Goal: Information Seeking & Learning: Learn about a topic

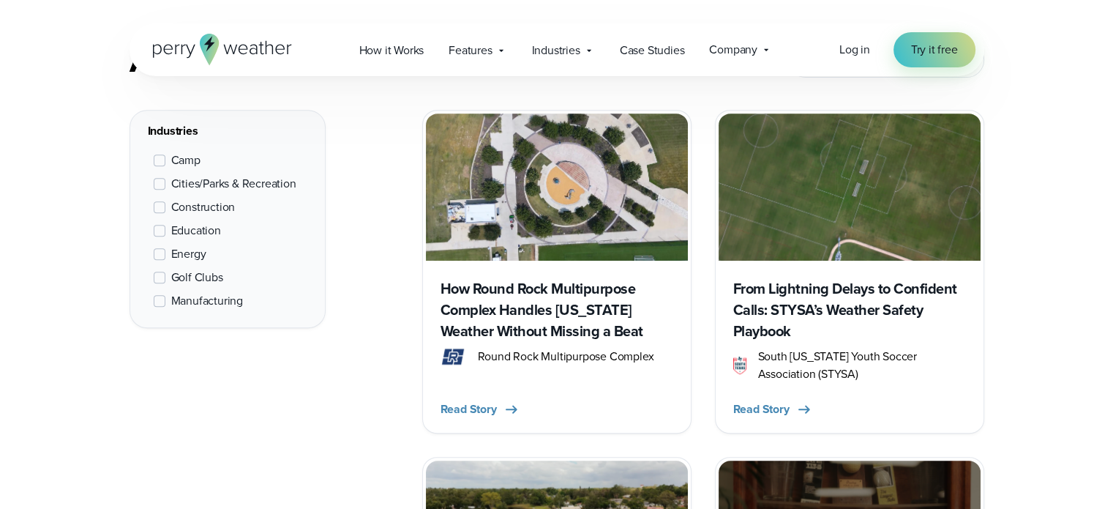
scroll to position [836, 0]
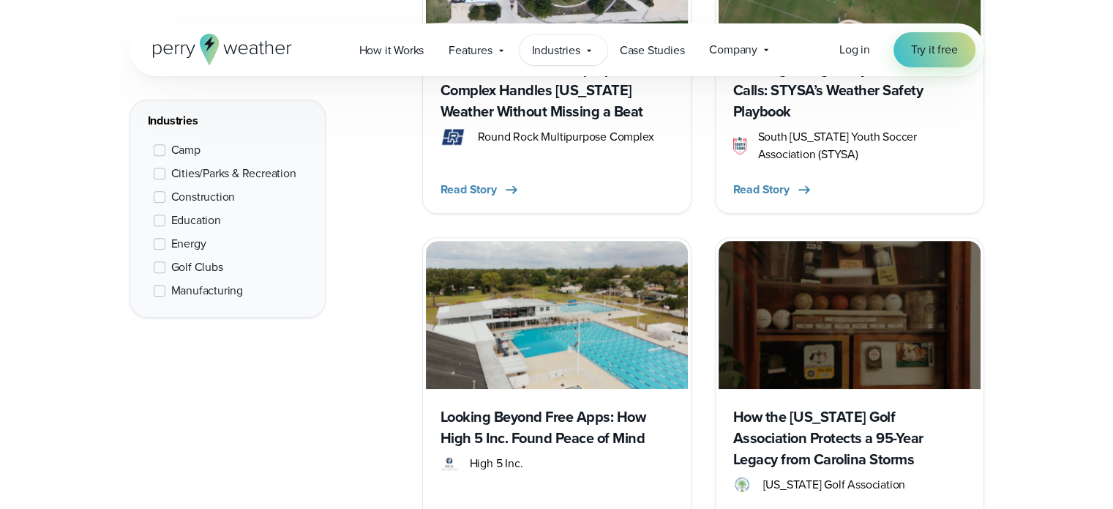
click at [561, 52] on span "Industries" at bounding box center [556, 51] width 48 height 18
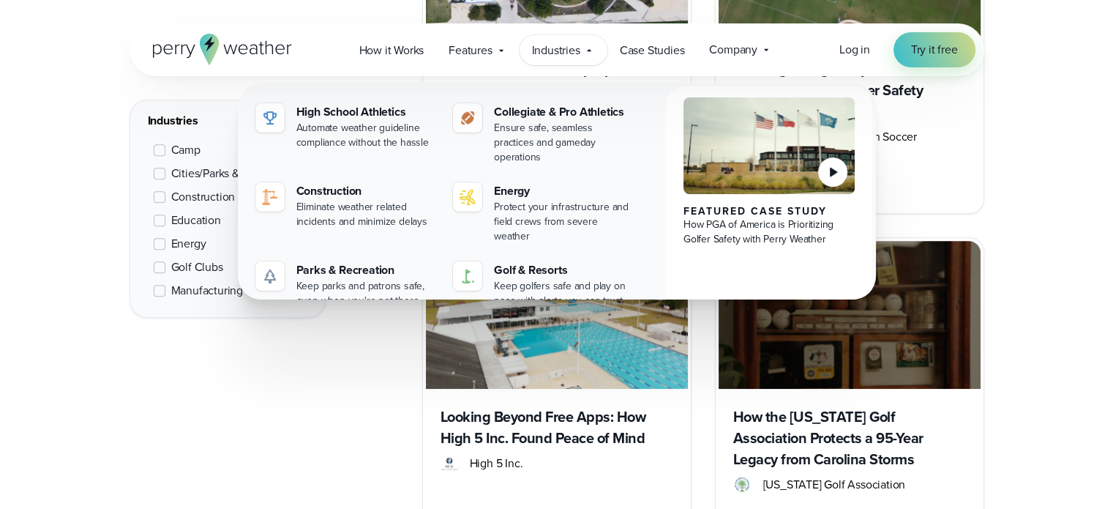
click at [561, 52] on span "Industries" at bounding box center [556, 51] width 48 height 18
